Goal: Task Accomplishment & Management: Manage account settings

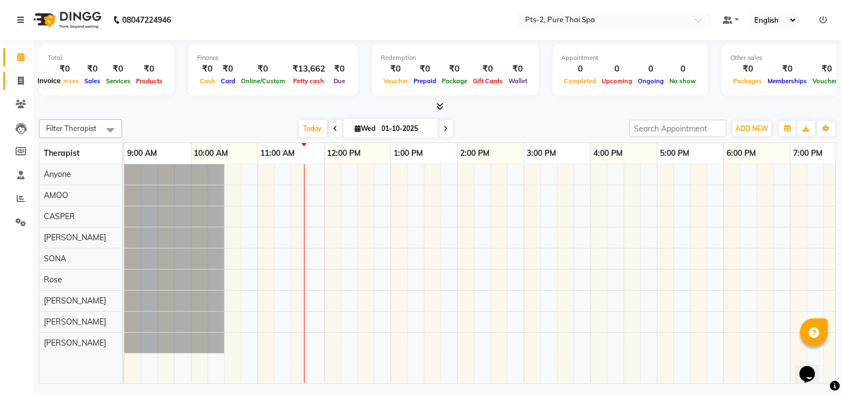
click at [14, 84] on span at bounding box center [20, 81] width 19 height 13
select select "service"
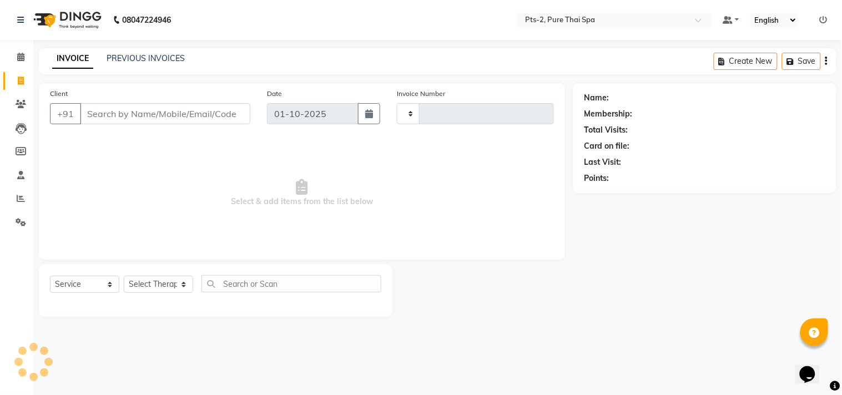
type input "0878"
select select "5391"
click at [174, 58] on link "PREVIOUS INVOICES" at bounding box center [146, 58] width 78 height 10
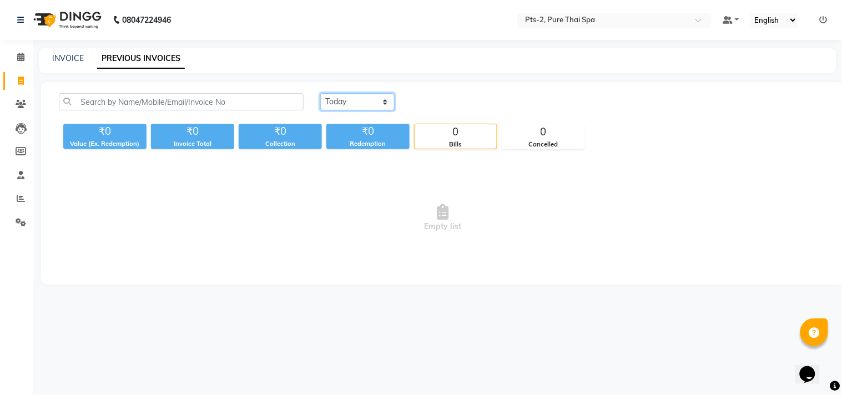
click at [369, 100] on select "Today Yesterday Custom Range" at bounding box center [357, 101] width 74 height 17
select select "yesterday"
click at [320, 93] on select "Today Yesterday Custom Range" at bounding box center [357, 101] width 74 height 17
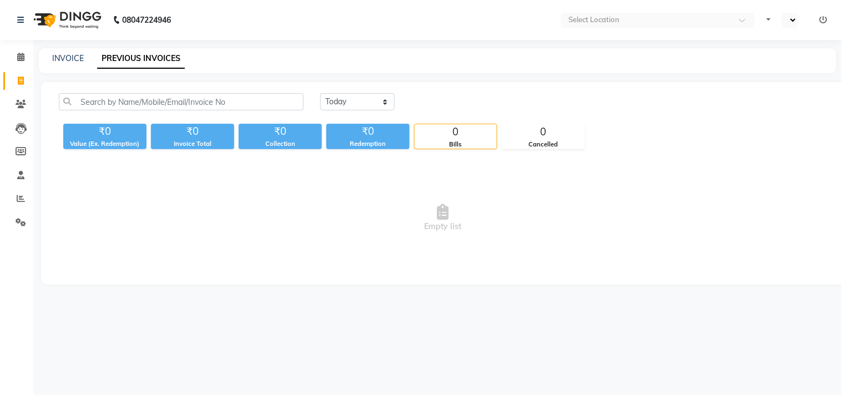
select select "en"
